Goal: Task Accomplishment & Management: Manage account settings

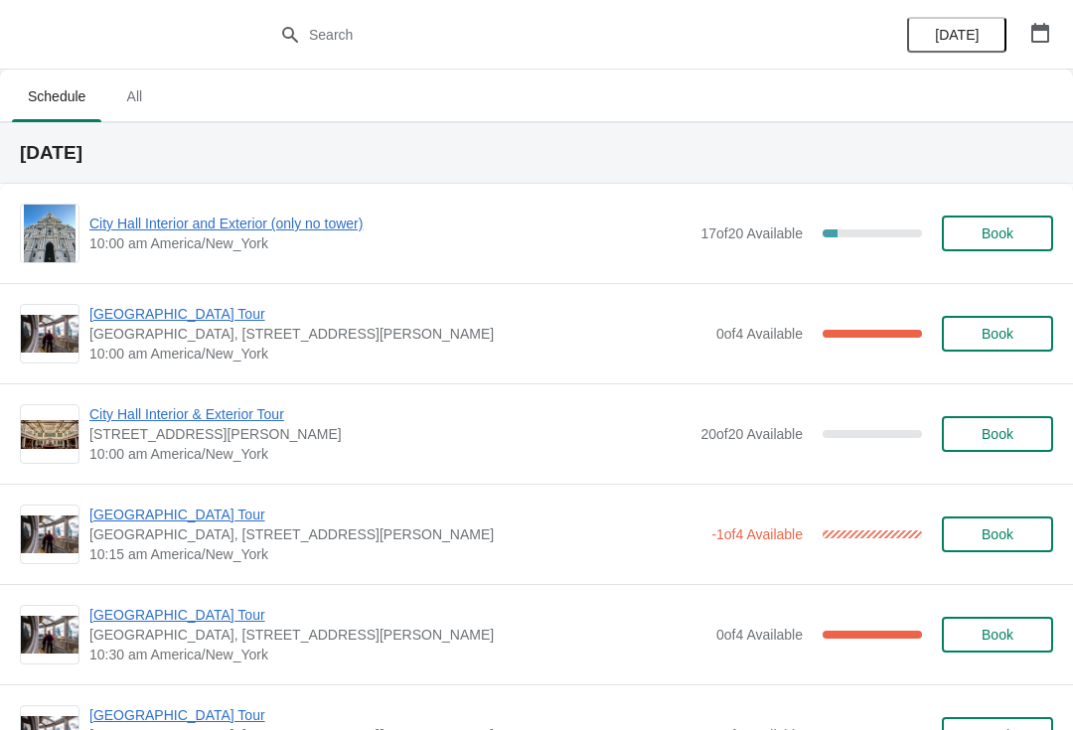
click at [1000, 248] on button "Book" at bounding box center [997, 234] width 111 height 36
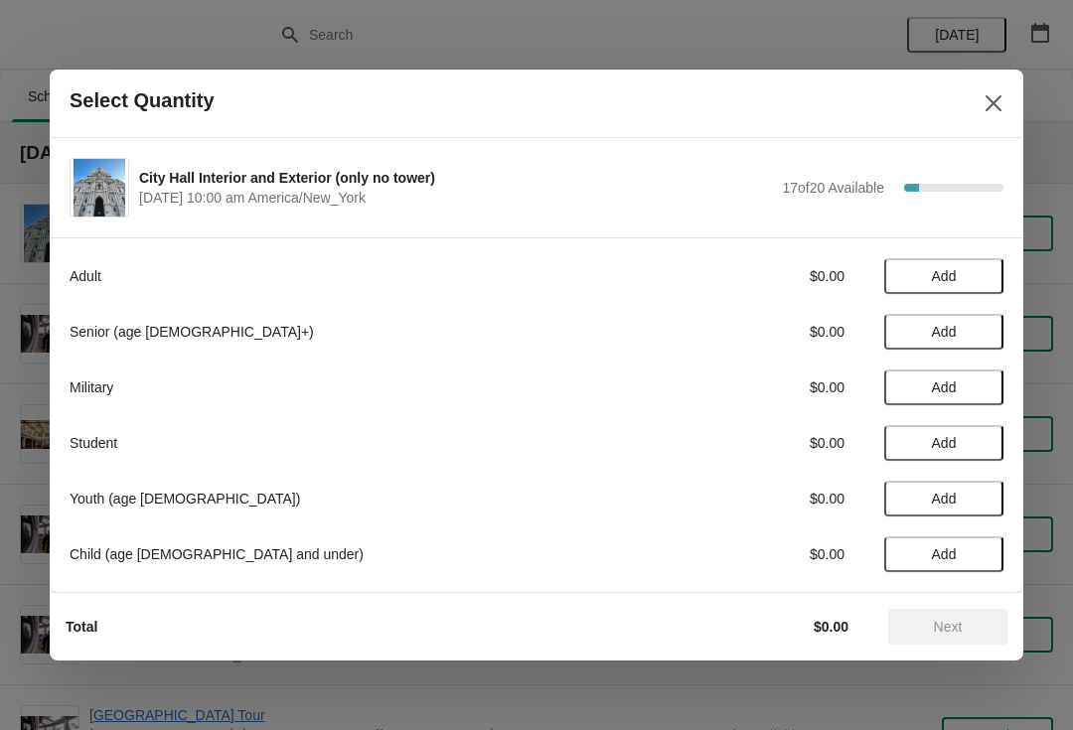
click at [1037, 203] on div at bounding box center [536, 365] width 1073 height 730
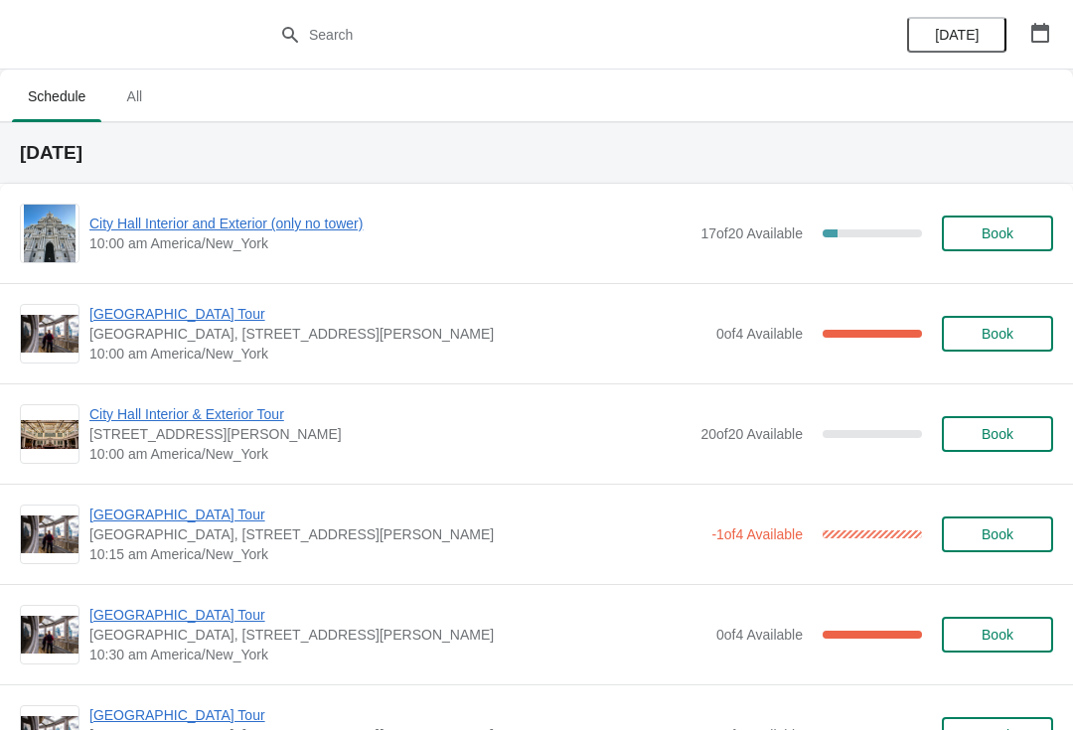
click at [1016, 235] on span "Book" at bounding box center [998, 234] width 76 height 16
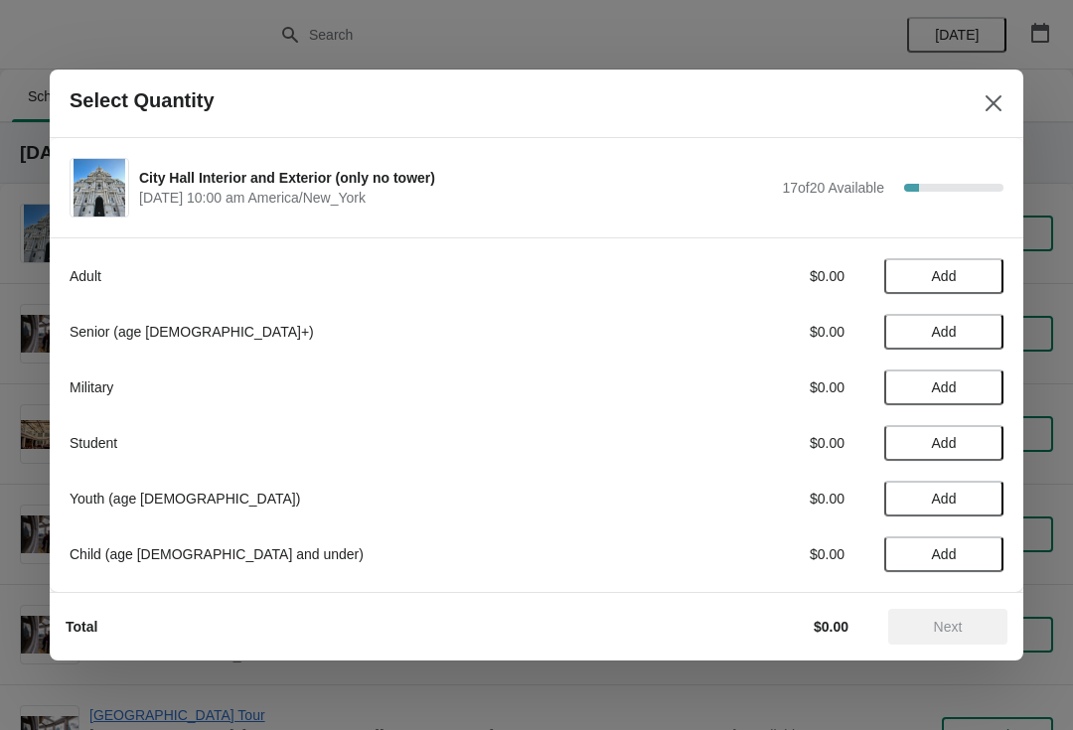
click at [981, 320] on button "Add" at bounding box center [943, 332] width 119 height 36
click at [960, 274] on span "Add" at bounding box center [943, 276] width 83 height 16
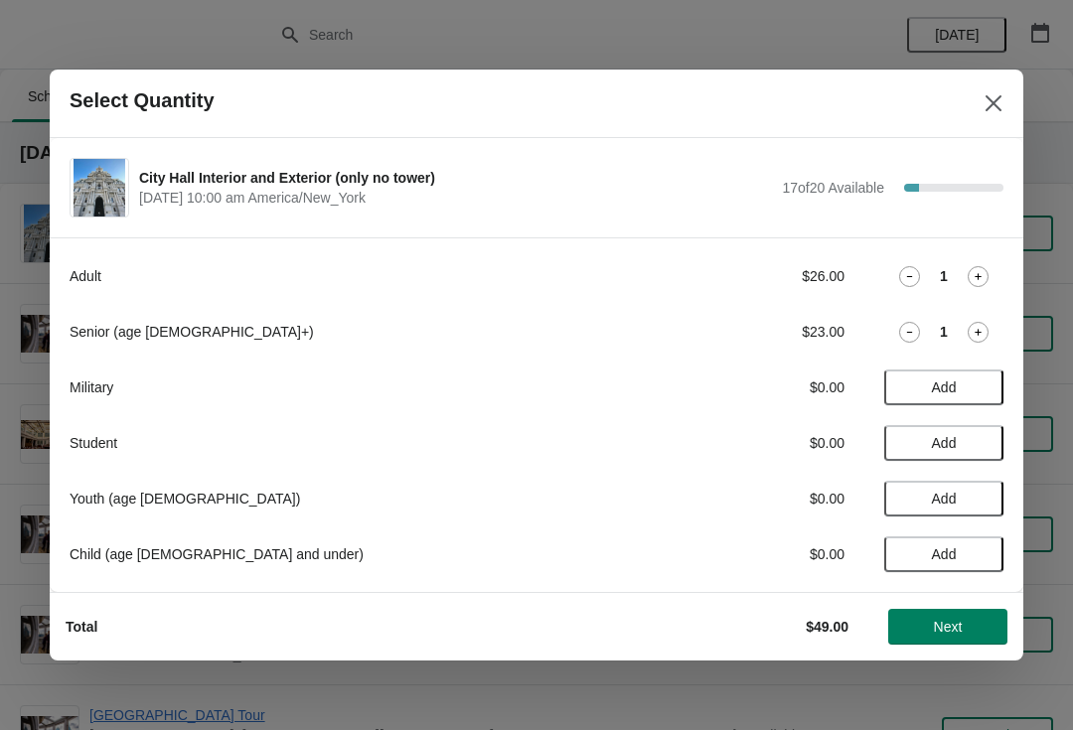
click at [964, 633] on span "Next" at bounding box center [947, 627] width 87 height 16
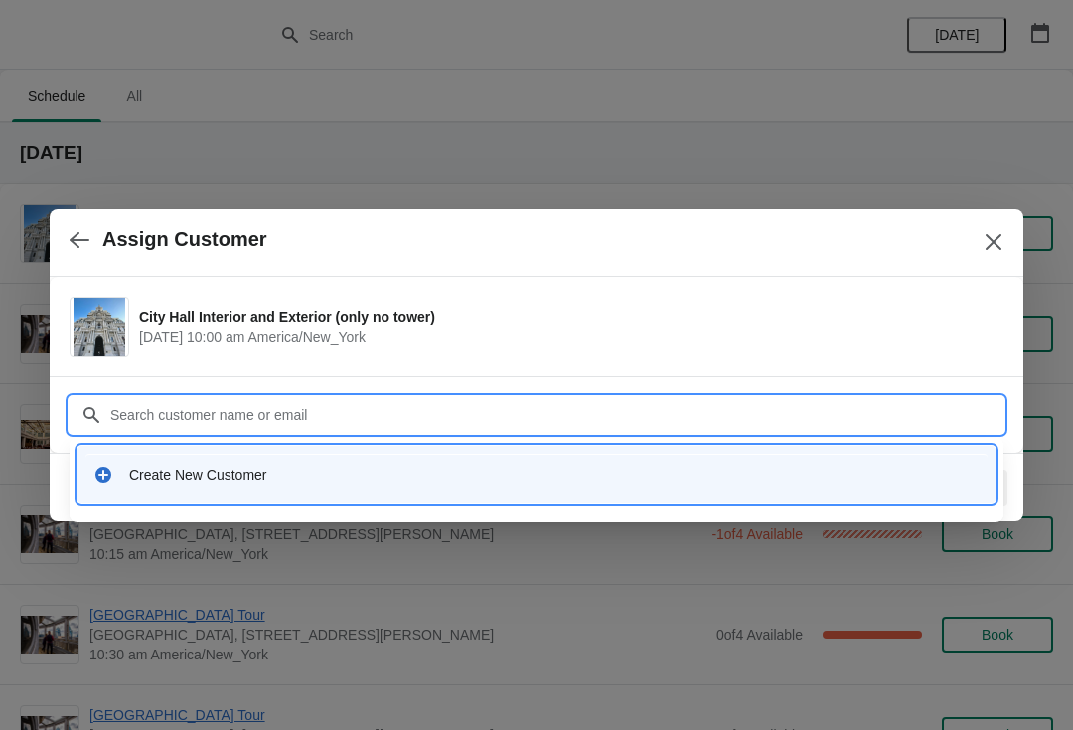
click at [311, 472] on div "Create New Customer" at bounding box center [554, 475] width 851 height 20
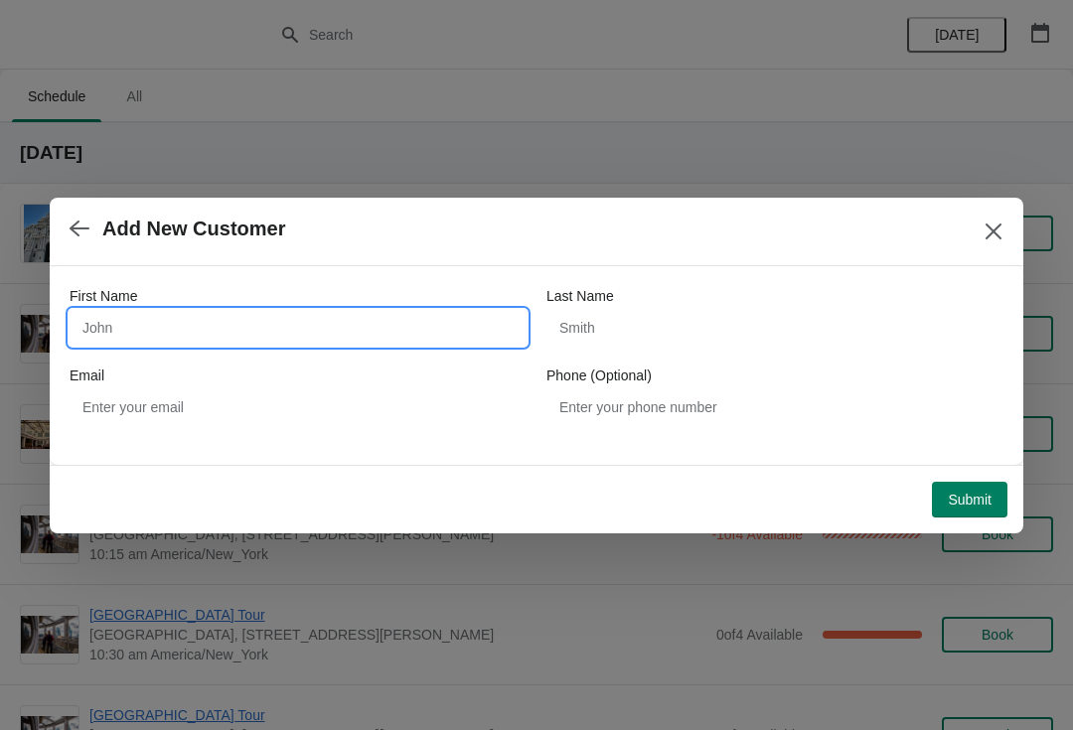
click at [322, 322] on input "First Name" at bounding box center [298, 328] width 457 height 36
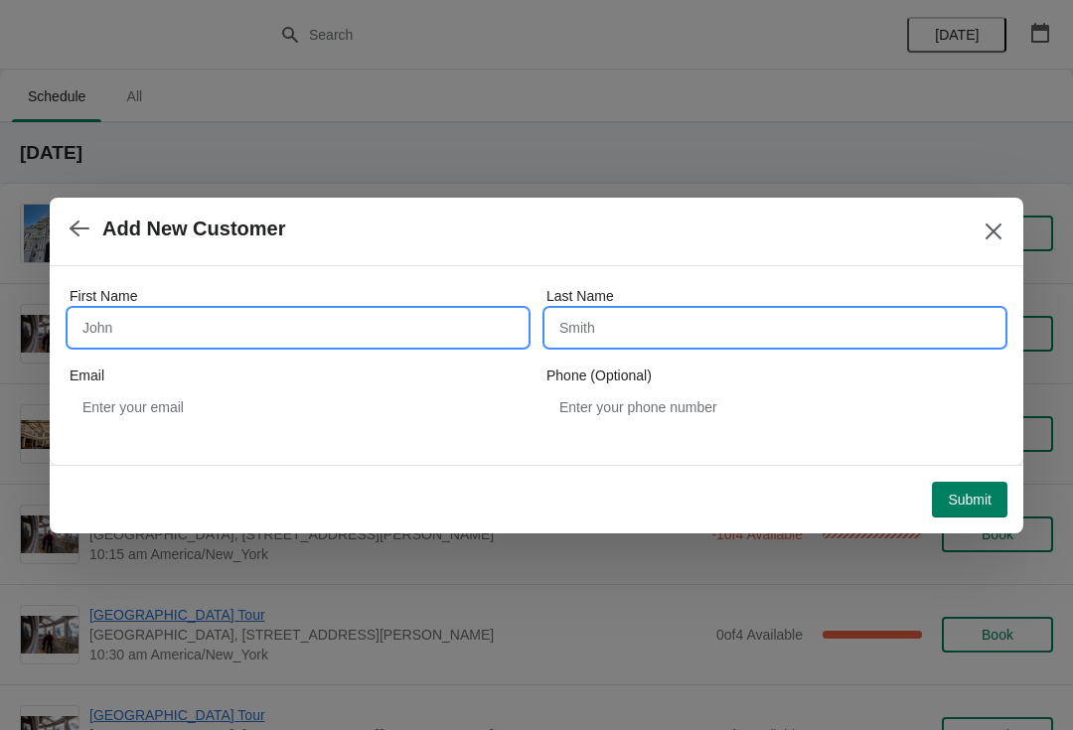
click at [405, 329] on input "First Name" at bounding box center [298, 328] width 457 height 36
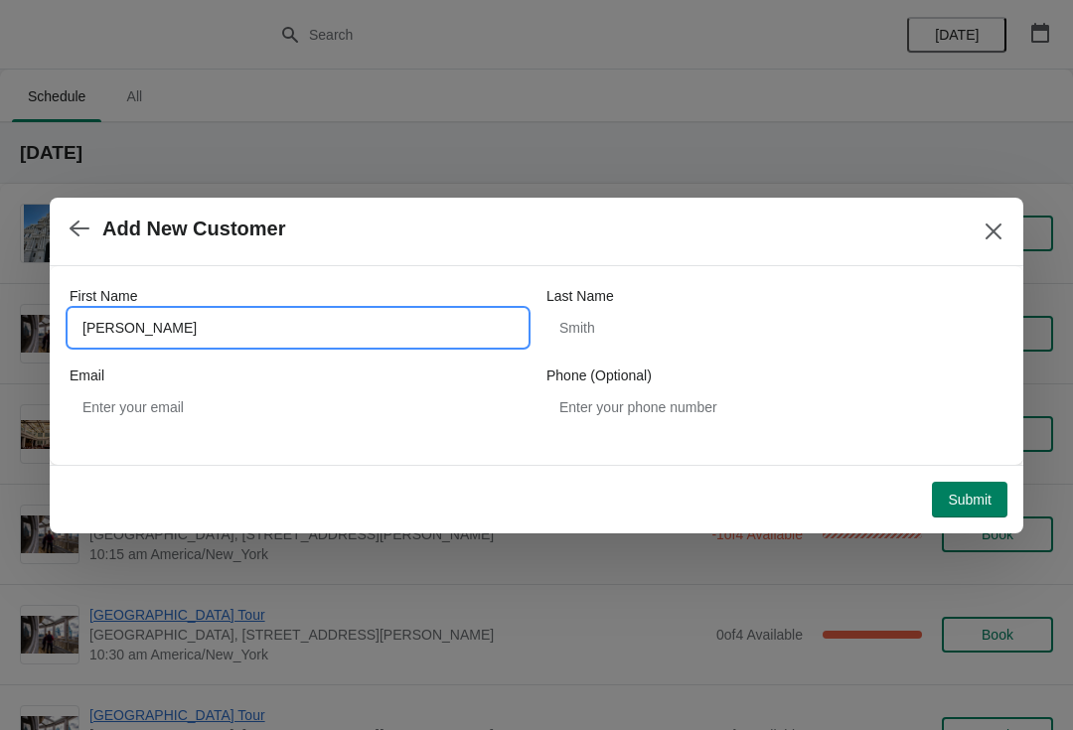
type input "[PERSON_NAME]"
click at [970, 501] on span "Submit" at bounding box center [970, 500] width 44 height 16
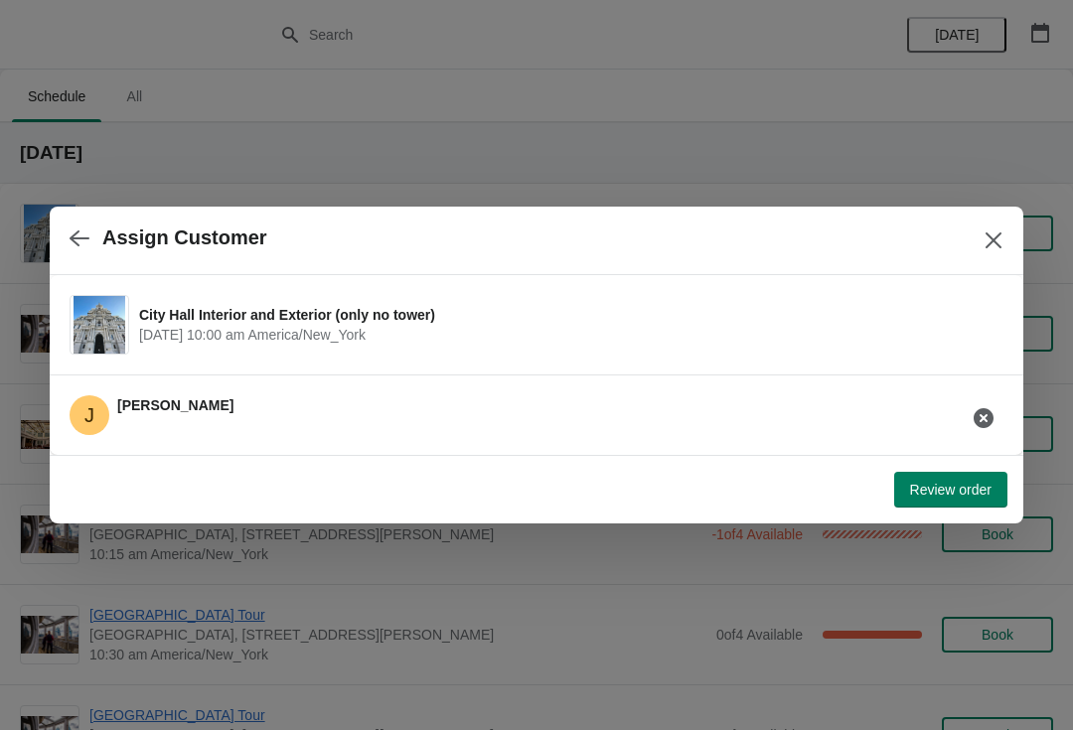
click at [948, 507] on button "Review order" at bounding box center [950, 490] width 113 height 36
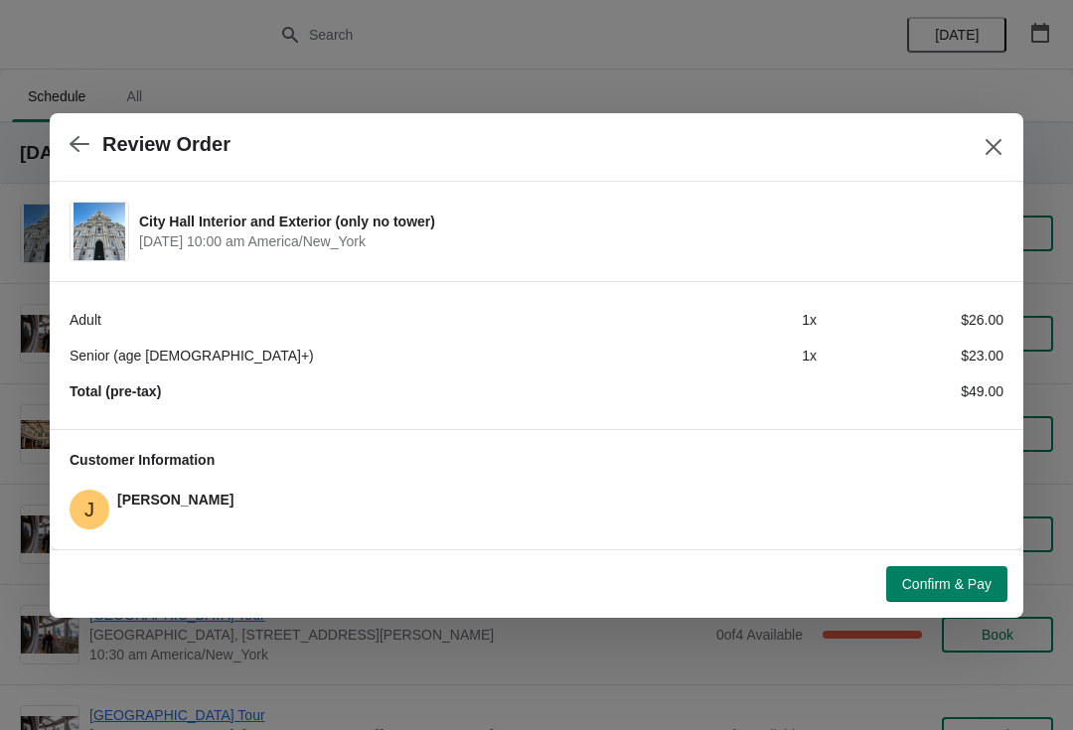
click at [927, 598] on button "Confirm & Pay" at bounding box center [946, 584] width 121 height 36
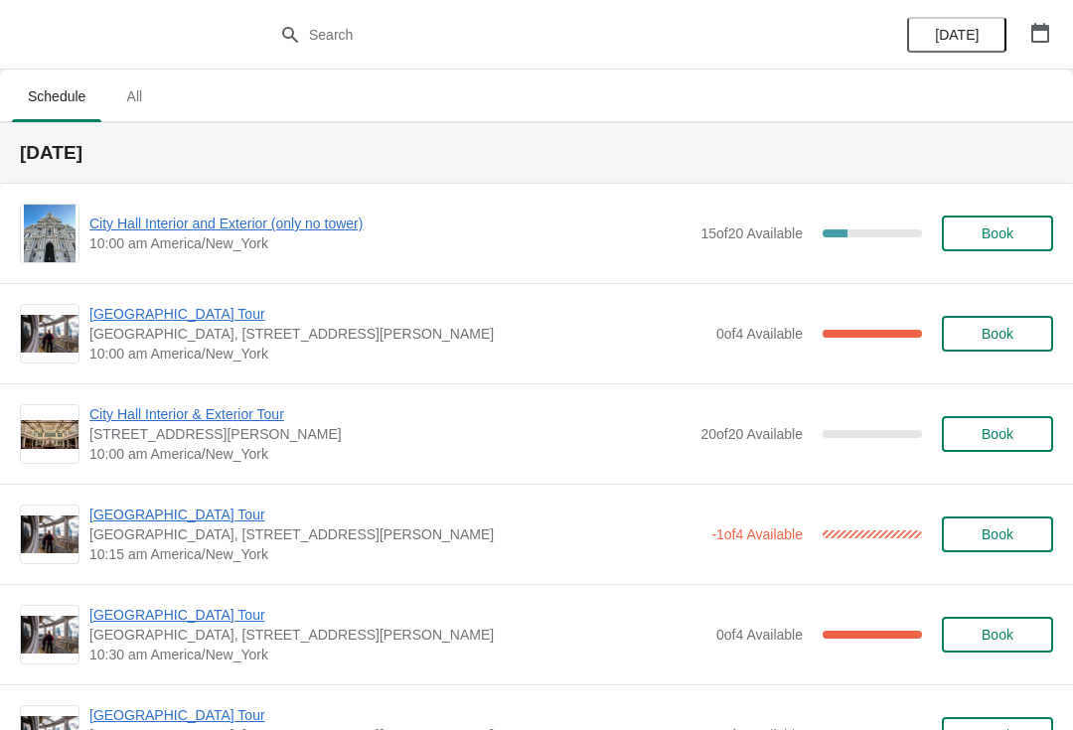
click at [141, 336] on span "[GEOGRAPHIC_DATA], [STREET_ADDRESS][PERSON_NAME]" at bounding box center [397, 334] width 617 height 20
click at [140, 323] on span "[GEOGRAPHIC_DATA] Tour" at bounding box center [397, 314] width 617 height 20
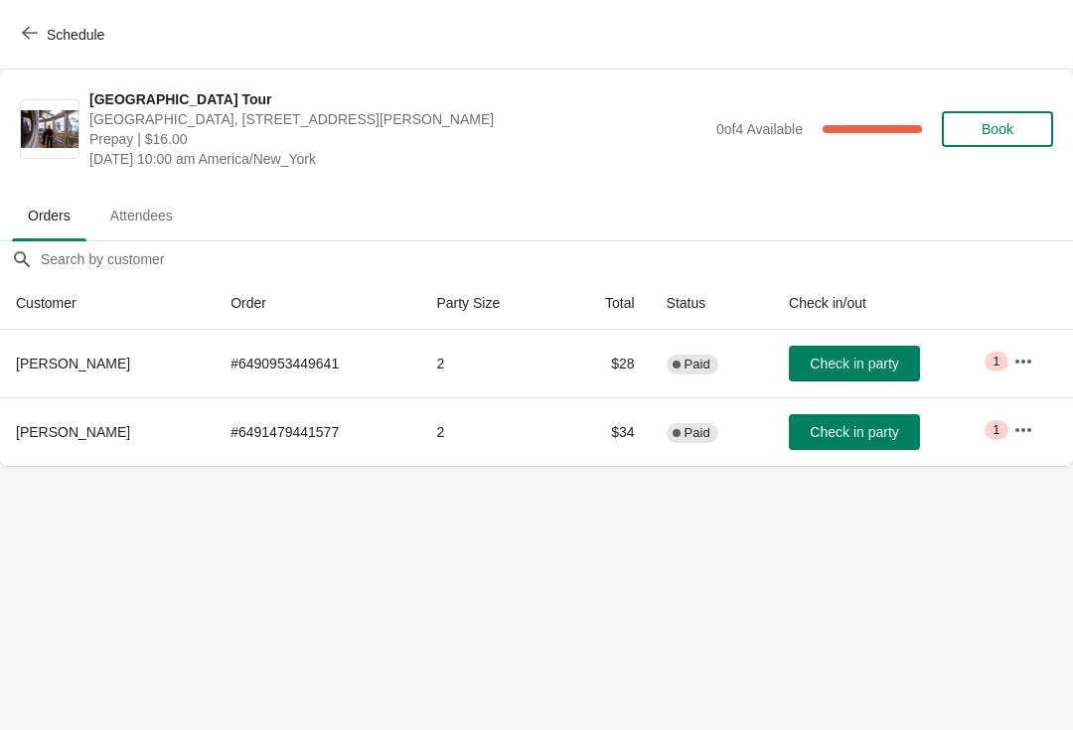
click at [44, 31] on span "Schedule" at bounding box center [65, 34] width 78 height 19
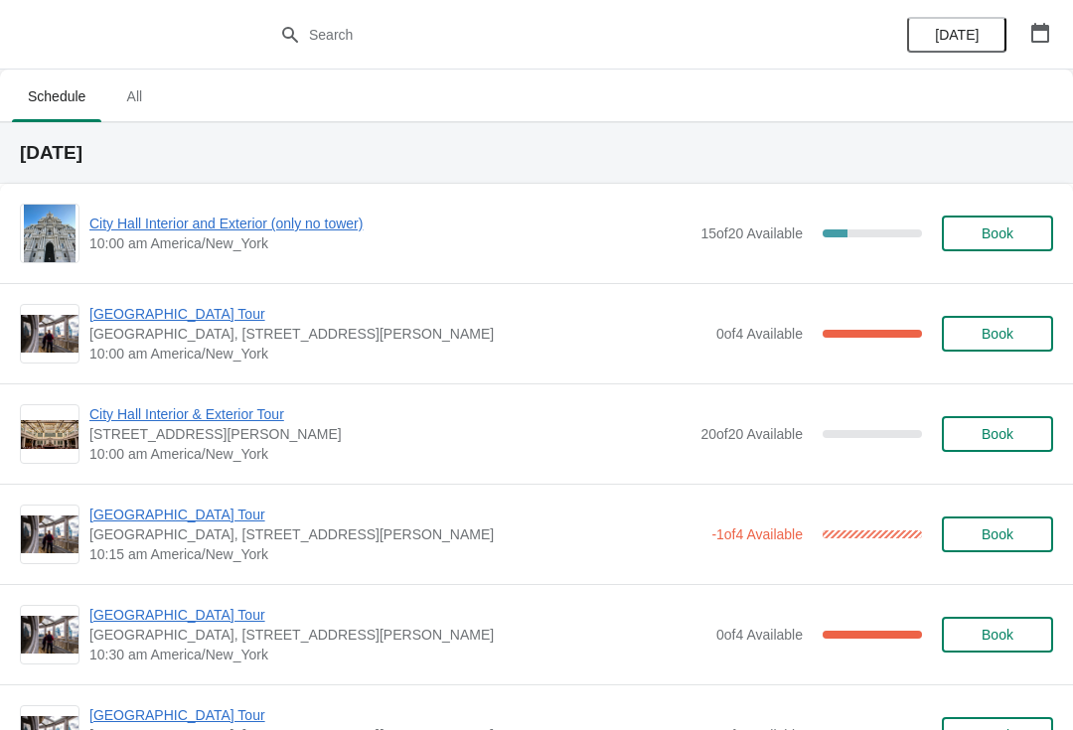
click at [112, 346] on span "10:00 am America/New_York" at bounding box center [397, 354] width 617 height 20
click at [122, 285] on div "[GEOGRAPHIC_DATA] [GEOGRAPHIC_DATA], [STREET_ADDRESS][PERSON_NAME] 10:00 am Ame…" at bounding box center [536, 333] width 1073 height 100
click at [117, 310] on span "[GEOGRAPHIC_DATA] Tour" at bounding box center [397, 314] width 617 height 20
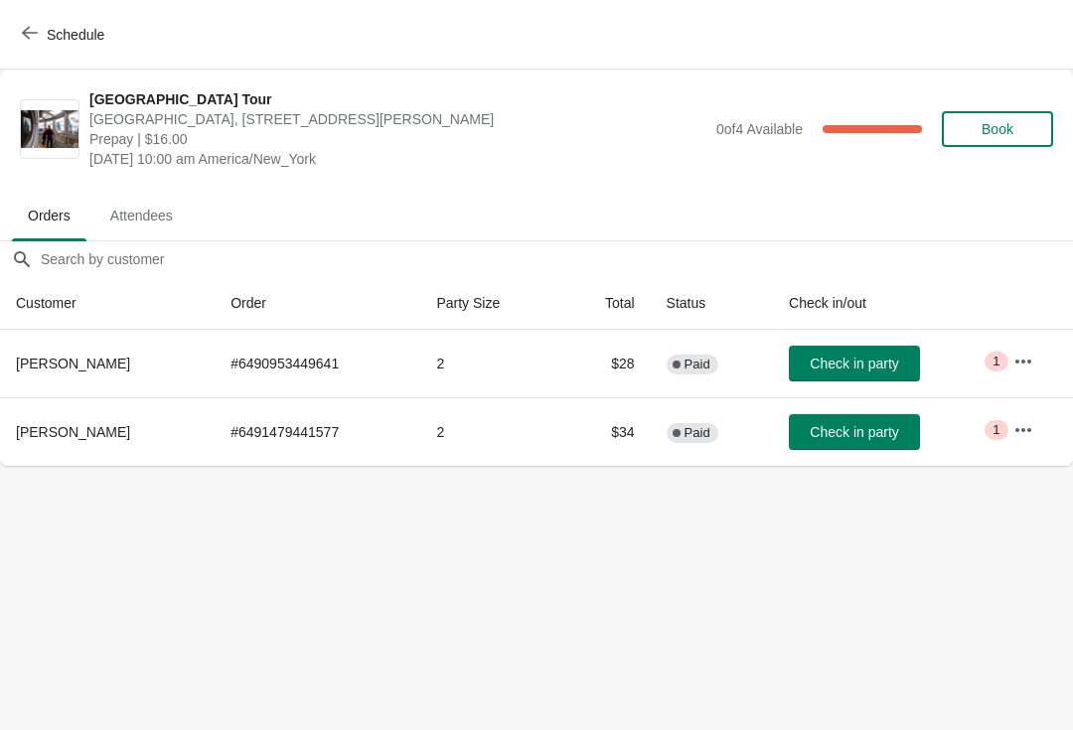
click at [33, 27] on icon "button" at bounding box center [30, 33] width 16 height 16
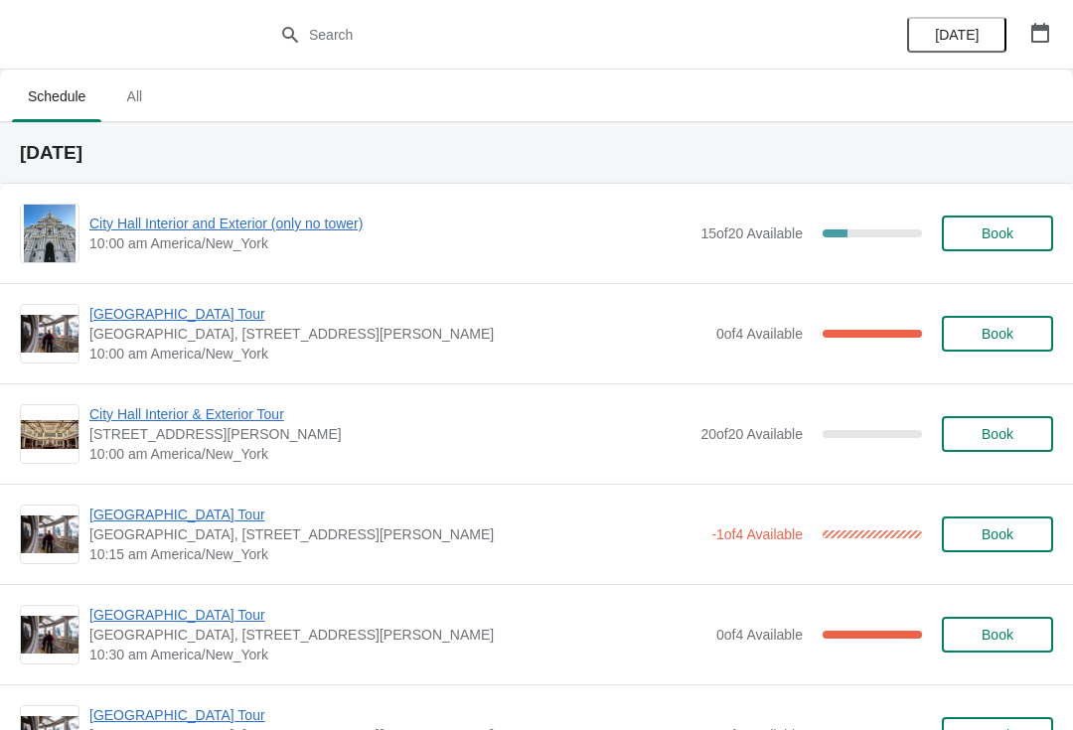
click at [132, 230] on span "City Hall Interior and Exterior (only no tower)" at bounding box center [389, 224] width 601 height 20
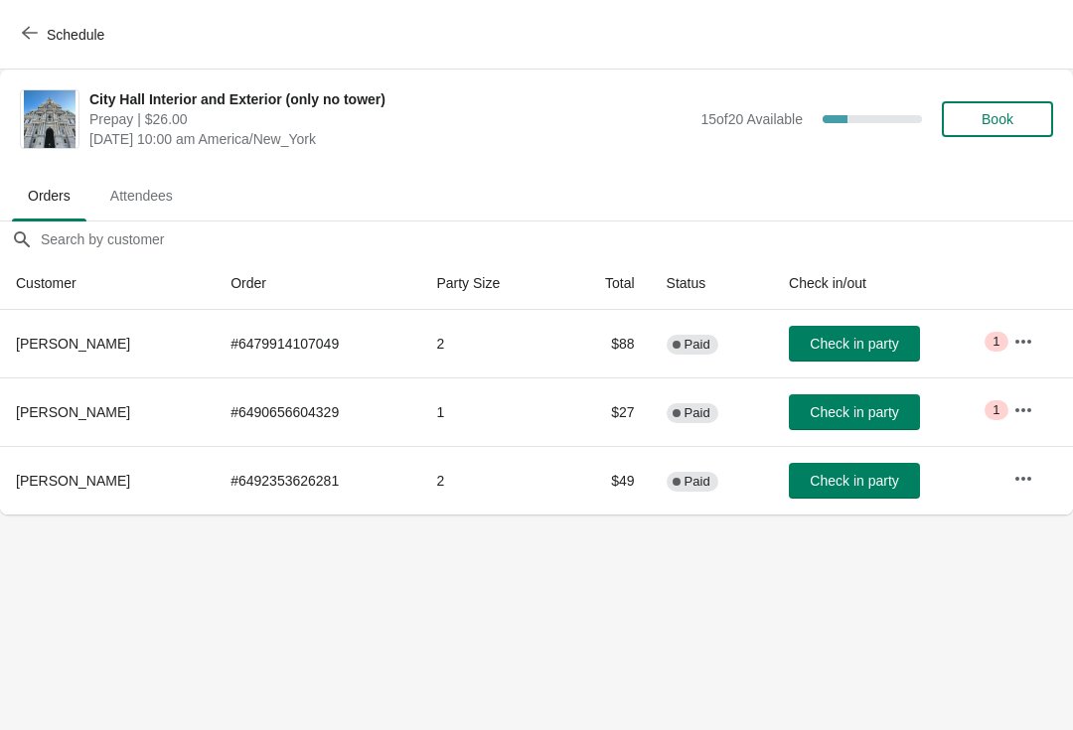
click at [849, 481] on span "Check in party" at bounding box center [854, 481] width 88 height 16
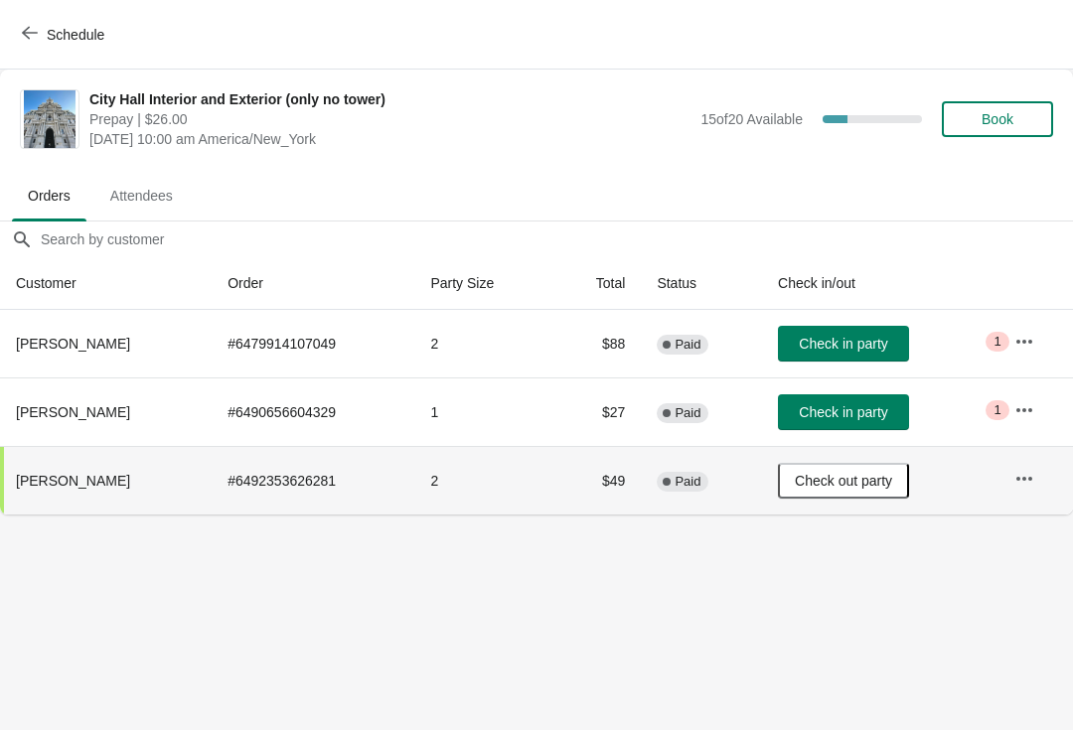
click at [853, 344] on span "Check in party" at bounding box center [843, 344] width 88 height 16
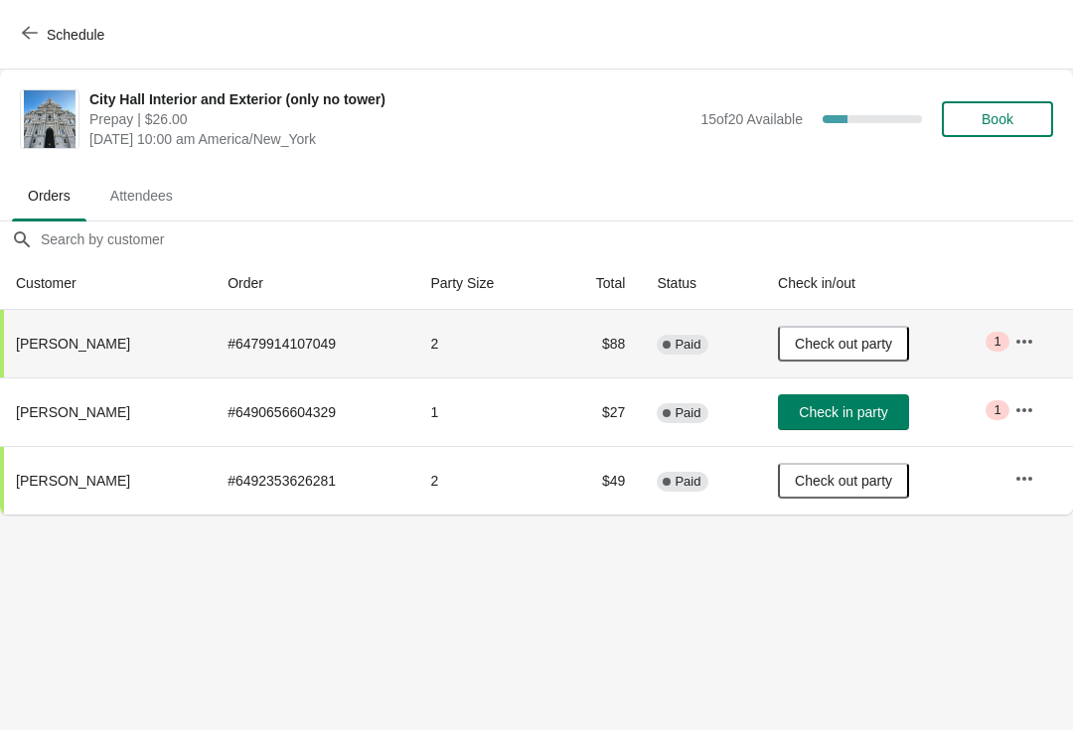
click at [39, 24] on button "Schedule" at bounding box center [65, 35] width 110 height 36
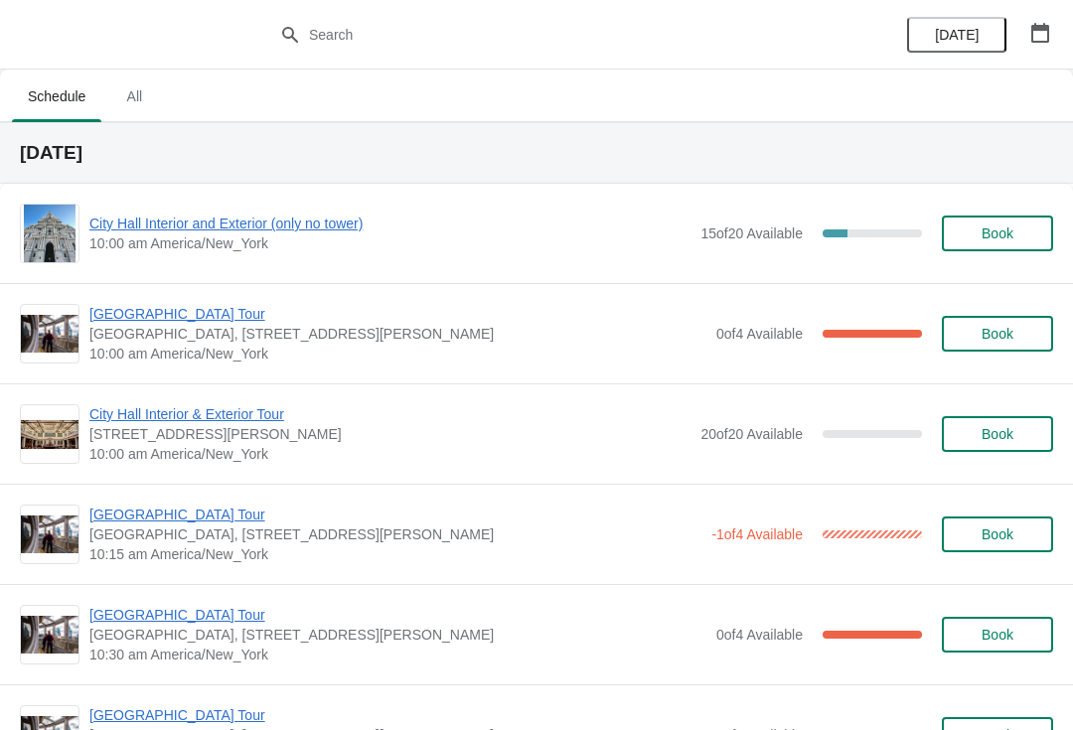
click at [211, 217] on span "City Hall Interior and Exterior (only no tower)" at bounding box center [389, 224] width 601 height 20
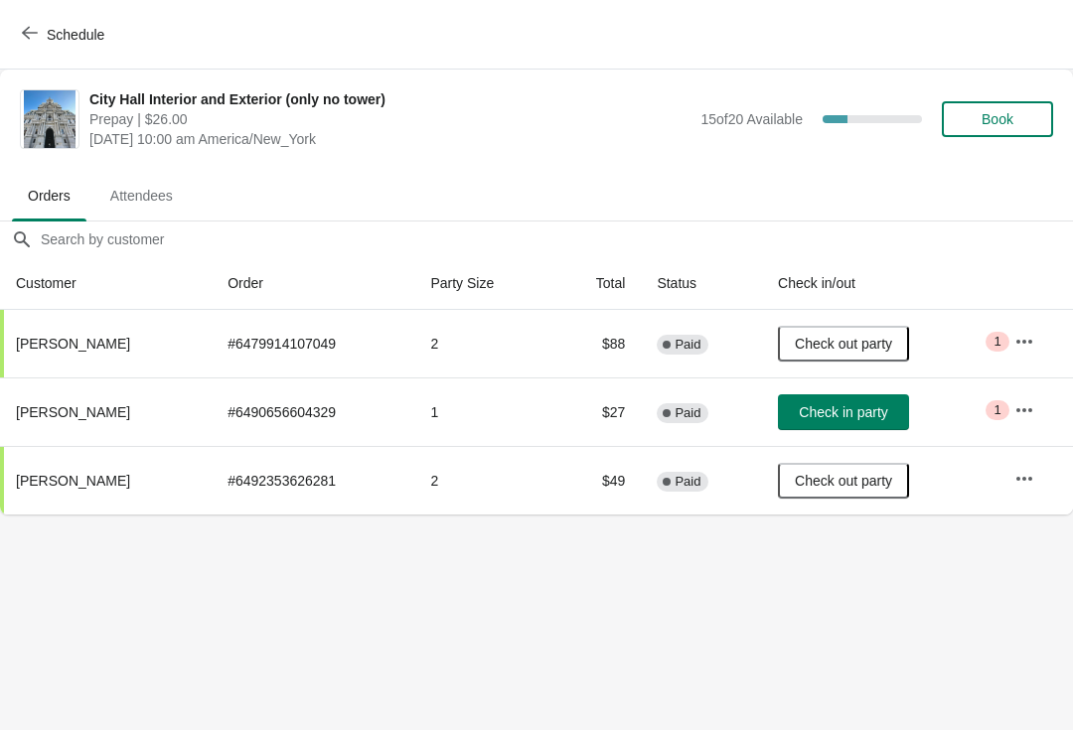
click at [14, 28] on button "Schedule" at bounding box center [65, 35] width 110 height 36
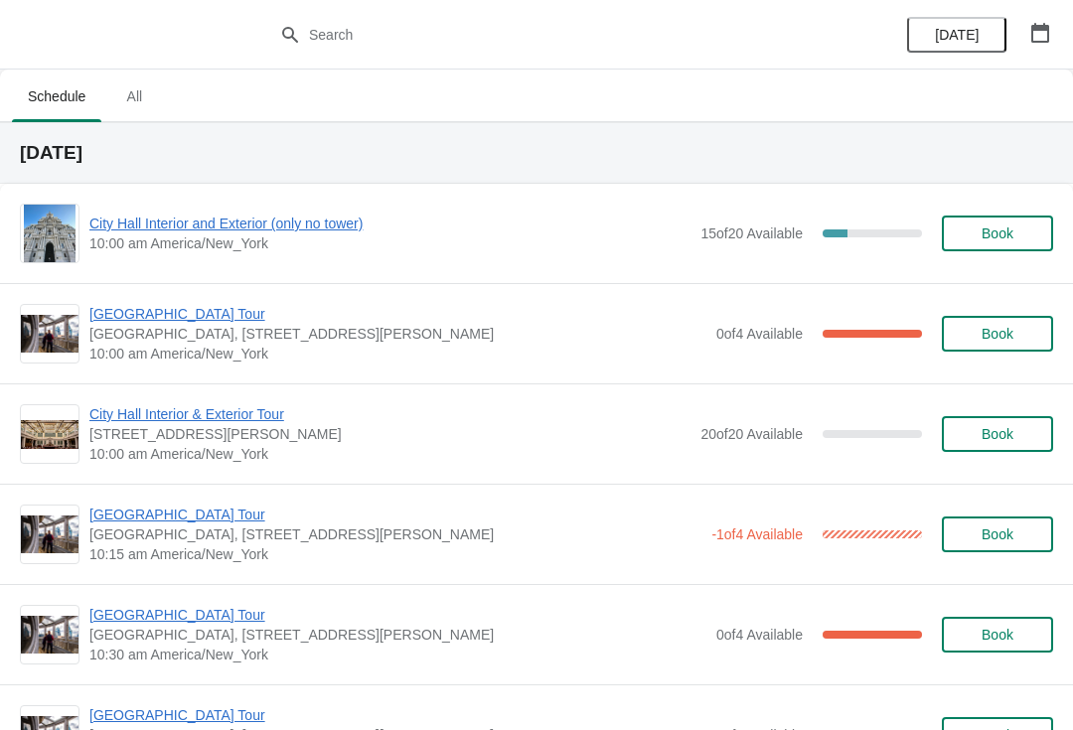
click at [209, 522] on span "[GEOGRAPHIC_DATA] Tour" at bounding box center [395, 515] width 612 height 20
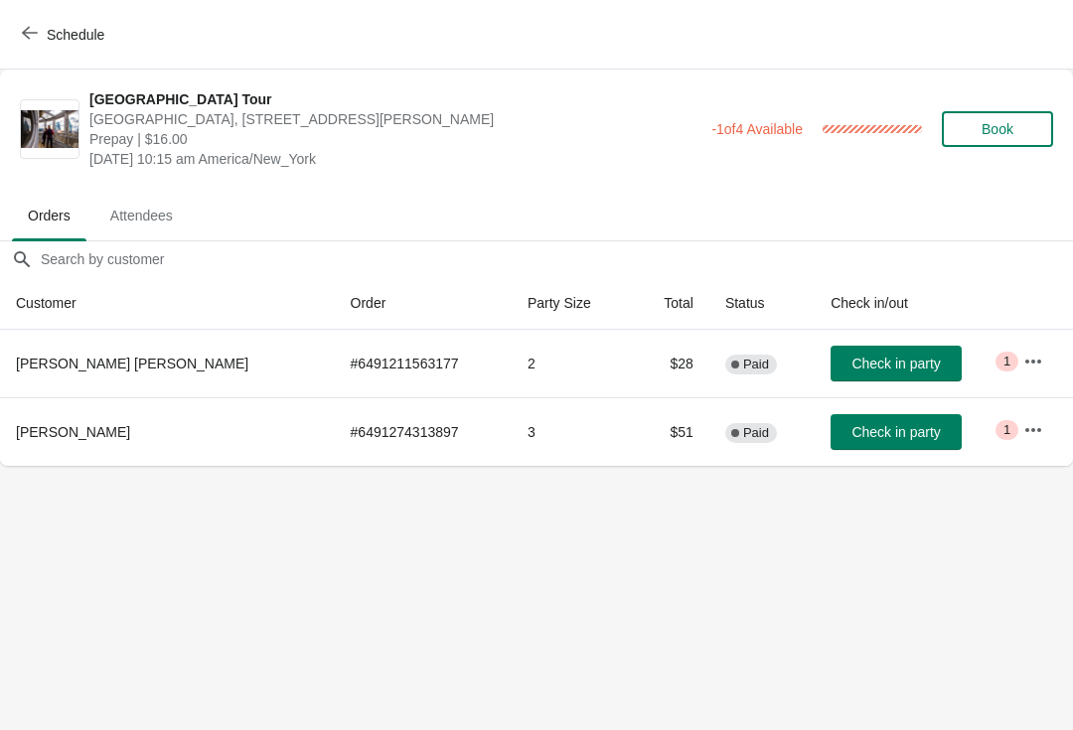
click at [45, 30] on span "Schedule" at bounding box center [65, 34] width 78 height 19
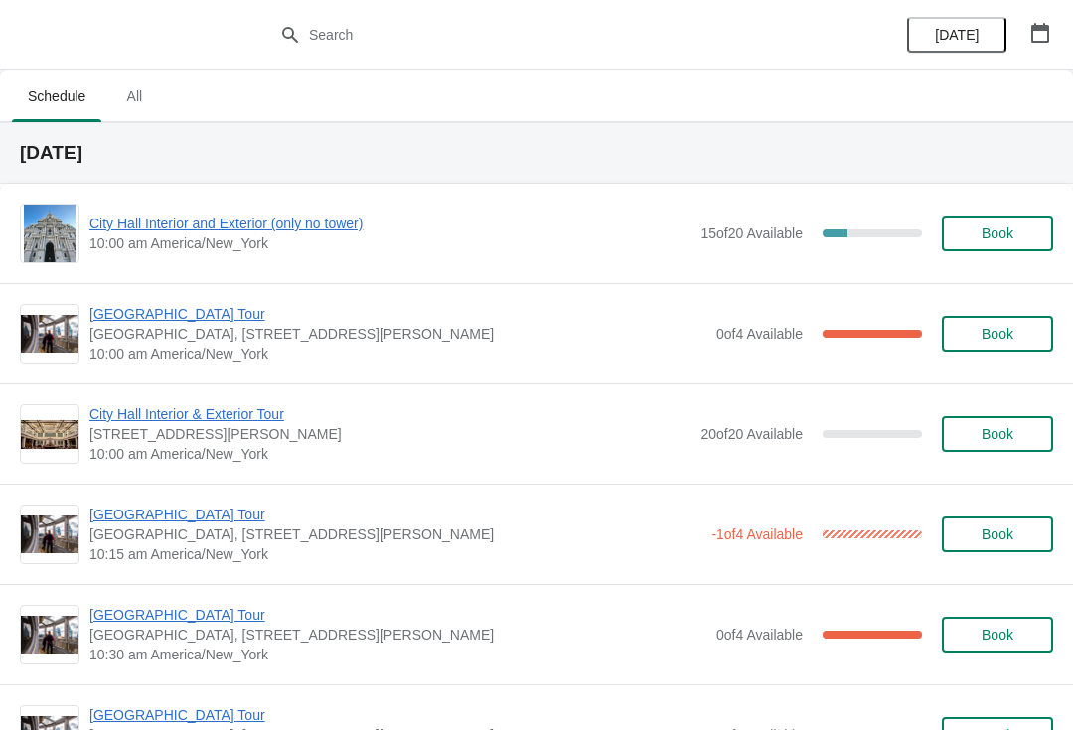
click at [145, 520] on span "[GEOGRAPHIC_DATA] Tour" at bounding box center [395, 515] width 612 height 20
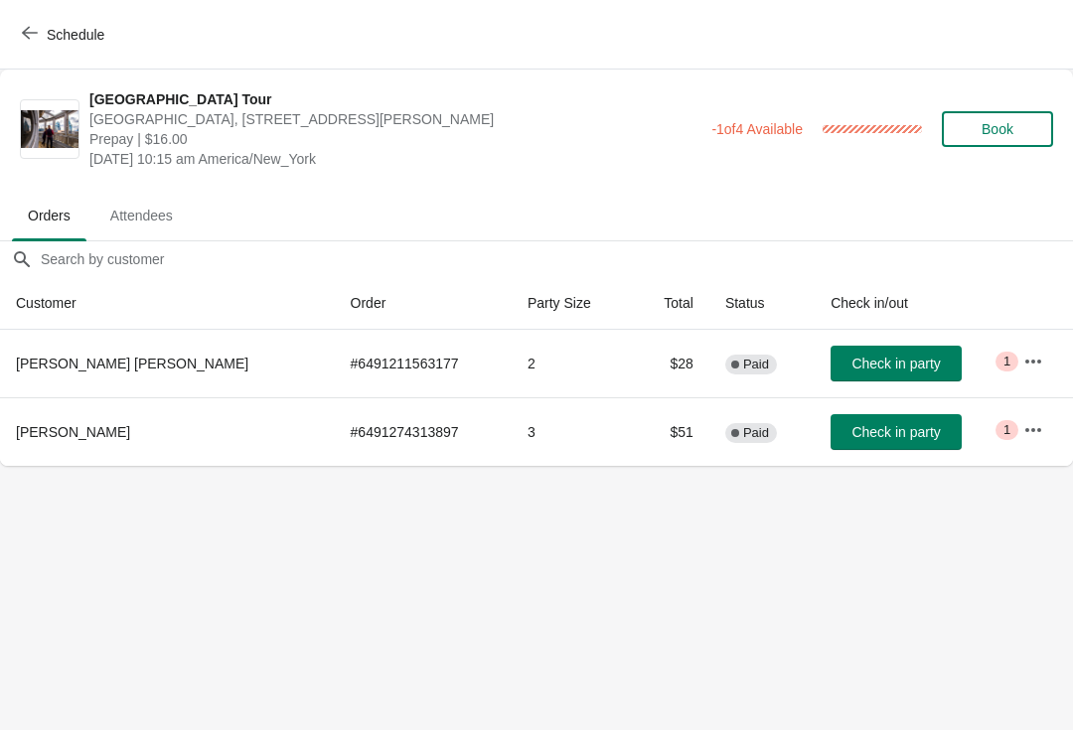
click at [891, 369] on span "Check in party" at bounding box center [895, 364] width 88 height 16
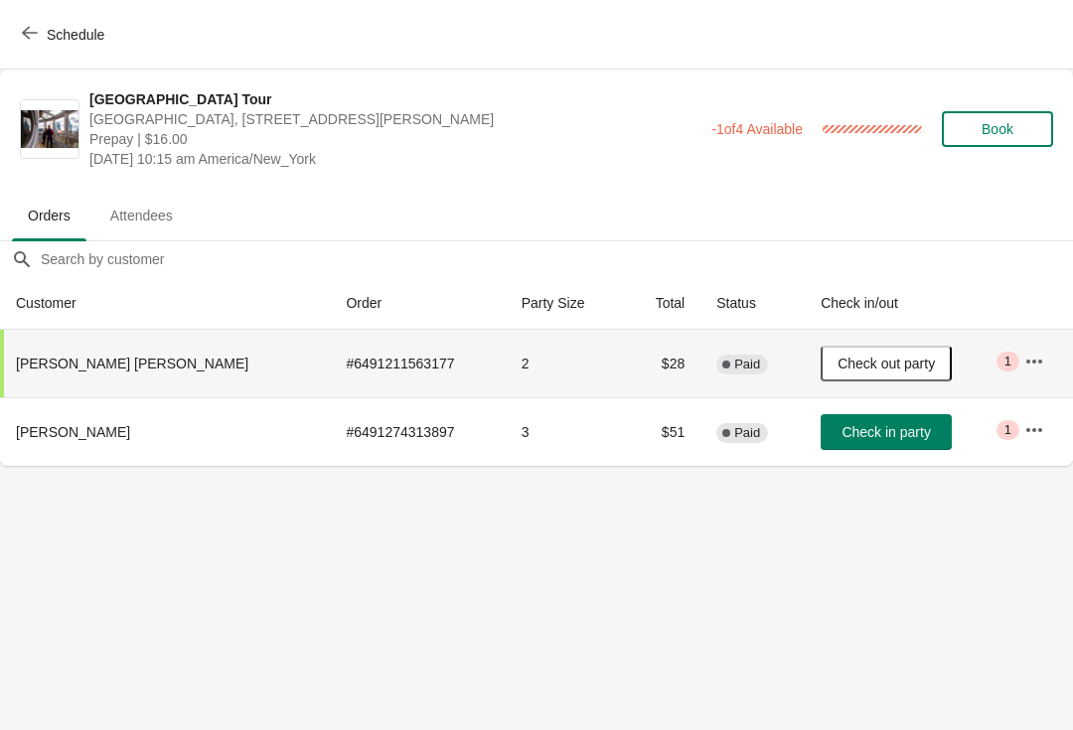
click at [33, 34] on icon "button" at bounding box center [30, 33] width 16 height 16
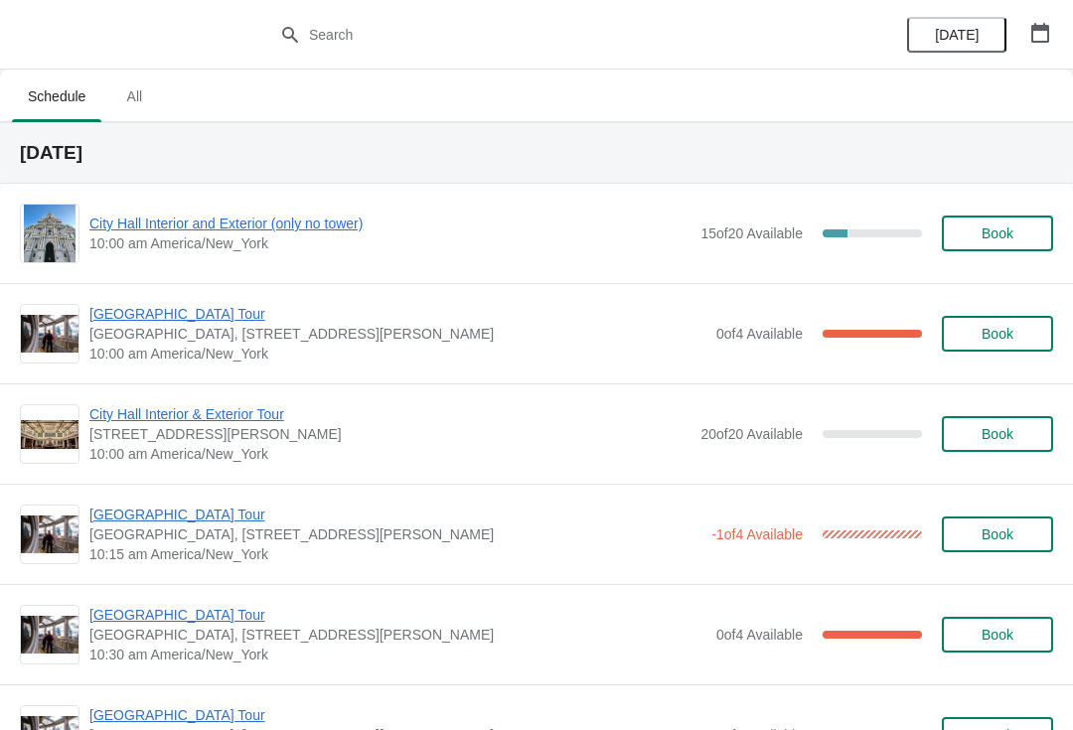
click at [189, 320] on span "[GEOGRAPHIC_DATA] Tour" at bounding box center [397, 314] width 617 height 20
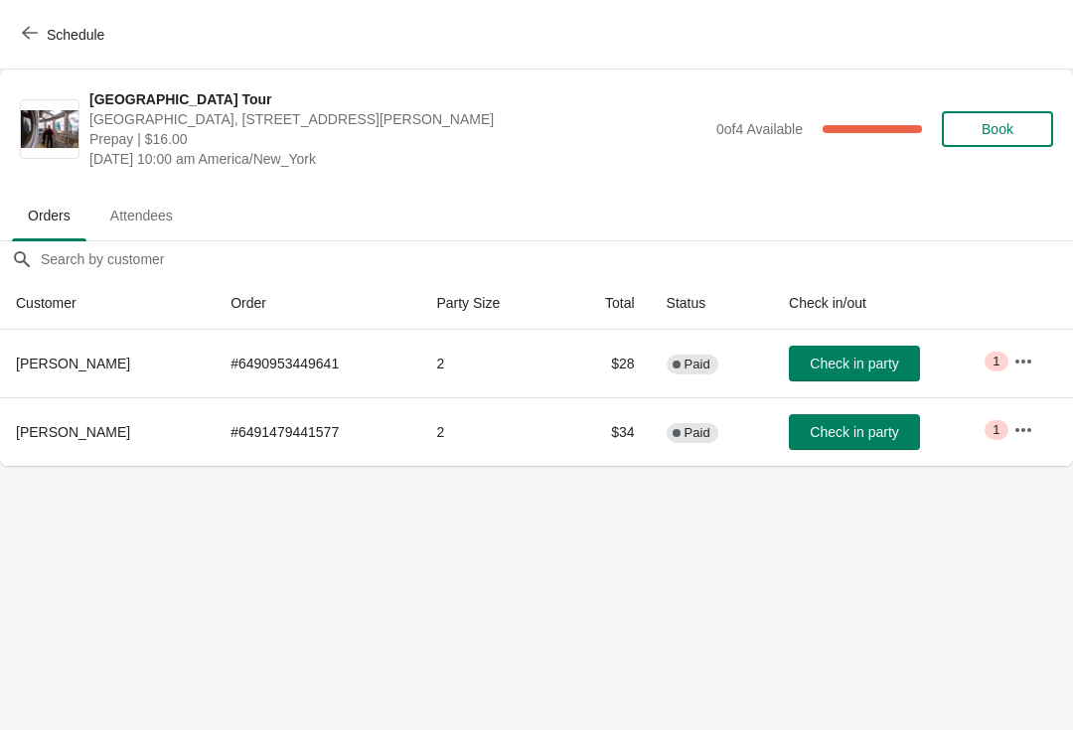
click at [1006, 435] on button "button" at bounding box center [1023, 430] width 36 height 36
